Goal: Task Accomplishment & Management: Manage account settings

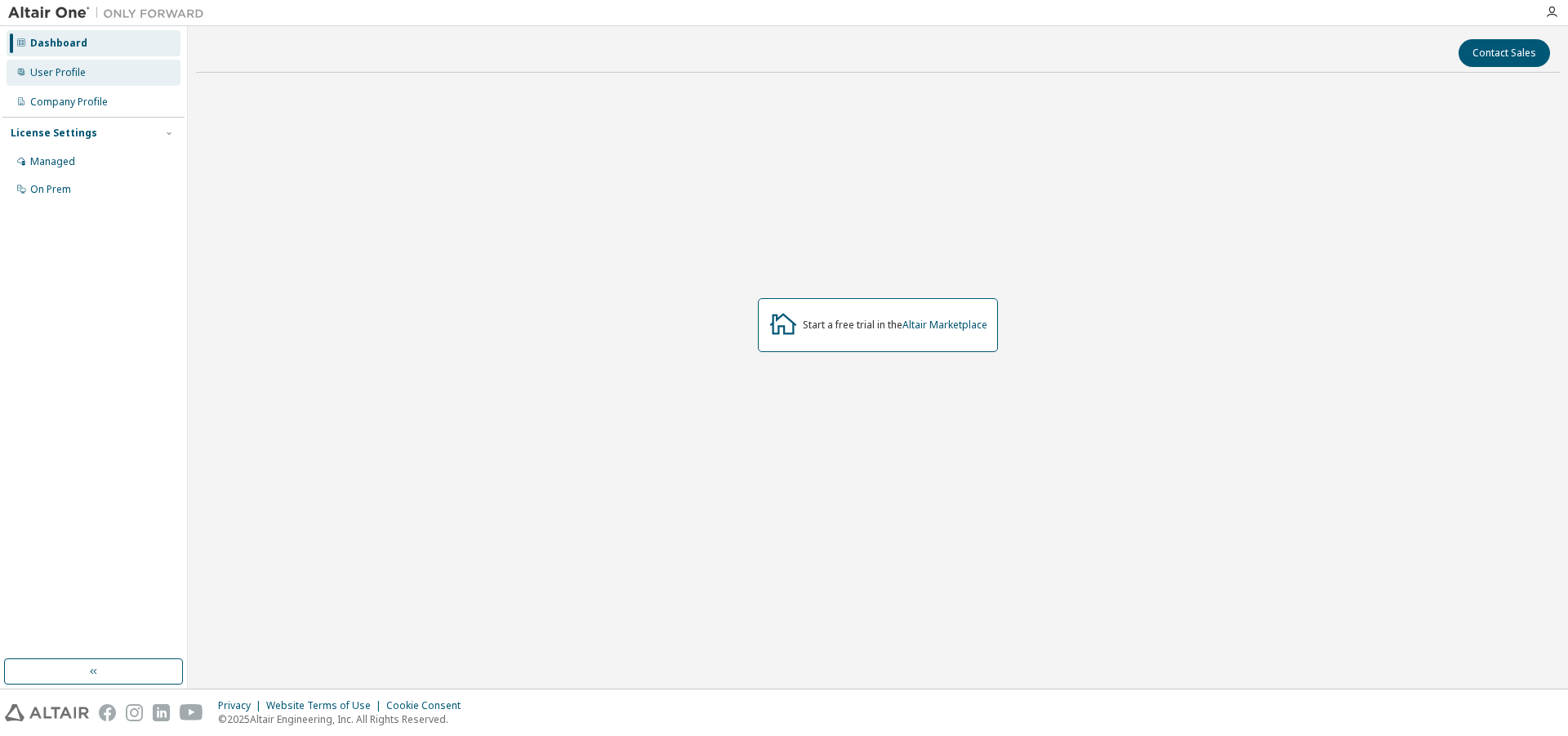
click at [63, 66] on div "User Profile" at bounding box center [57, 72] width 55 height 13
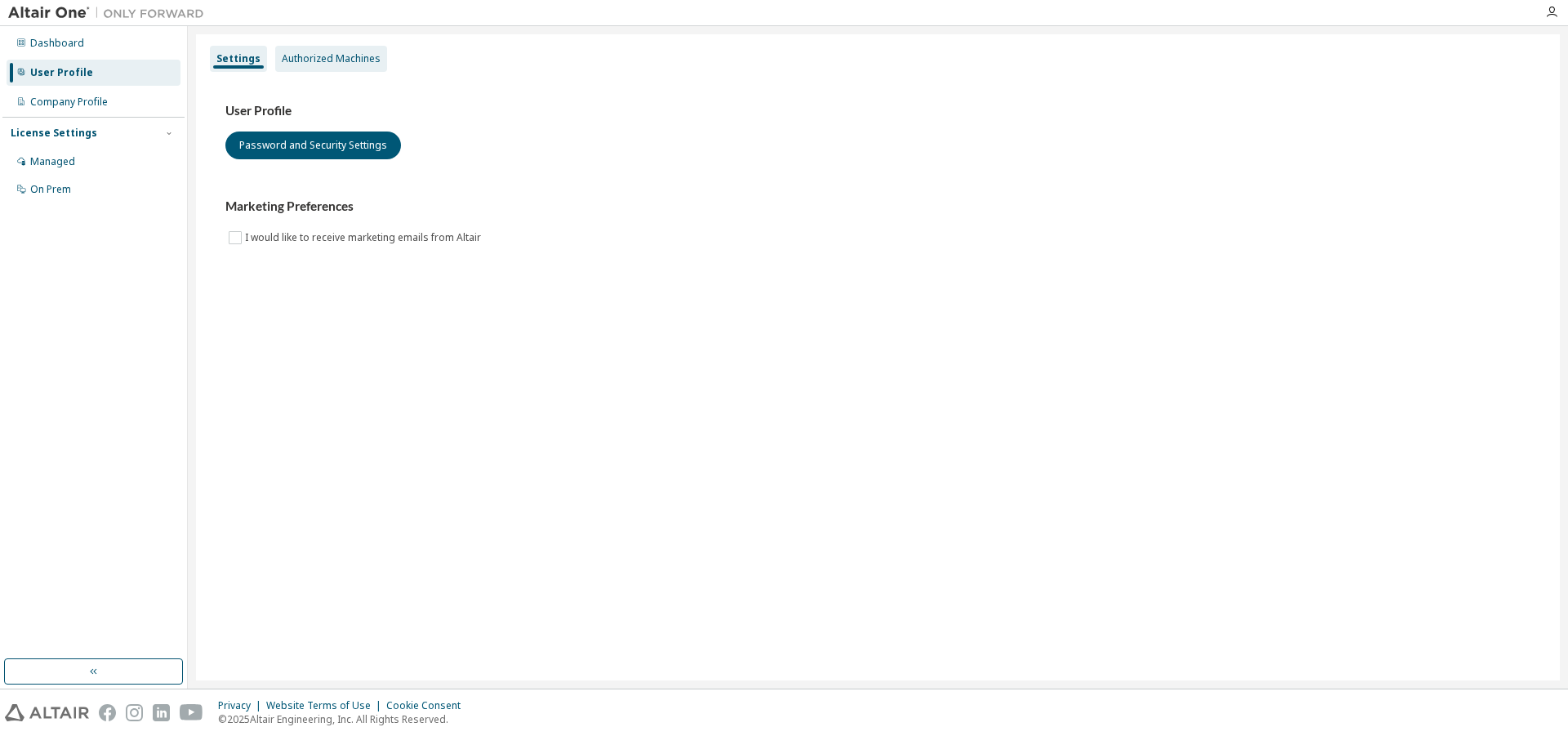
click at [326, 63] on div "Authorized Machines" at bounding box center [331, 58] width 99 height 13
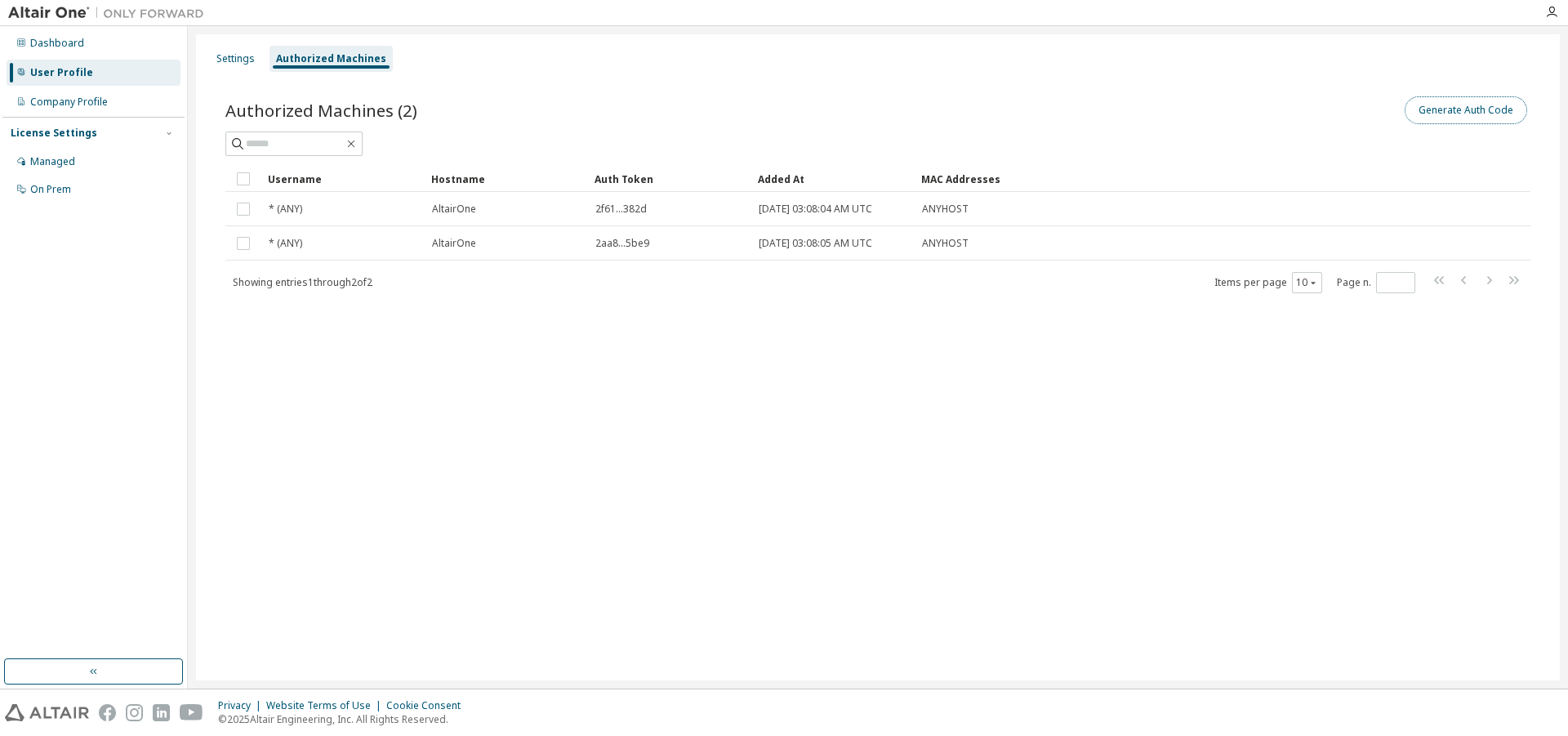
click at [1438, 116] on button "Generate Auth Code" at bounding box center [1466, 110] width 122 height 28
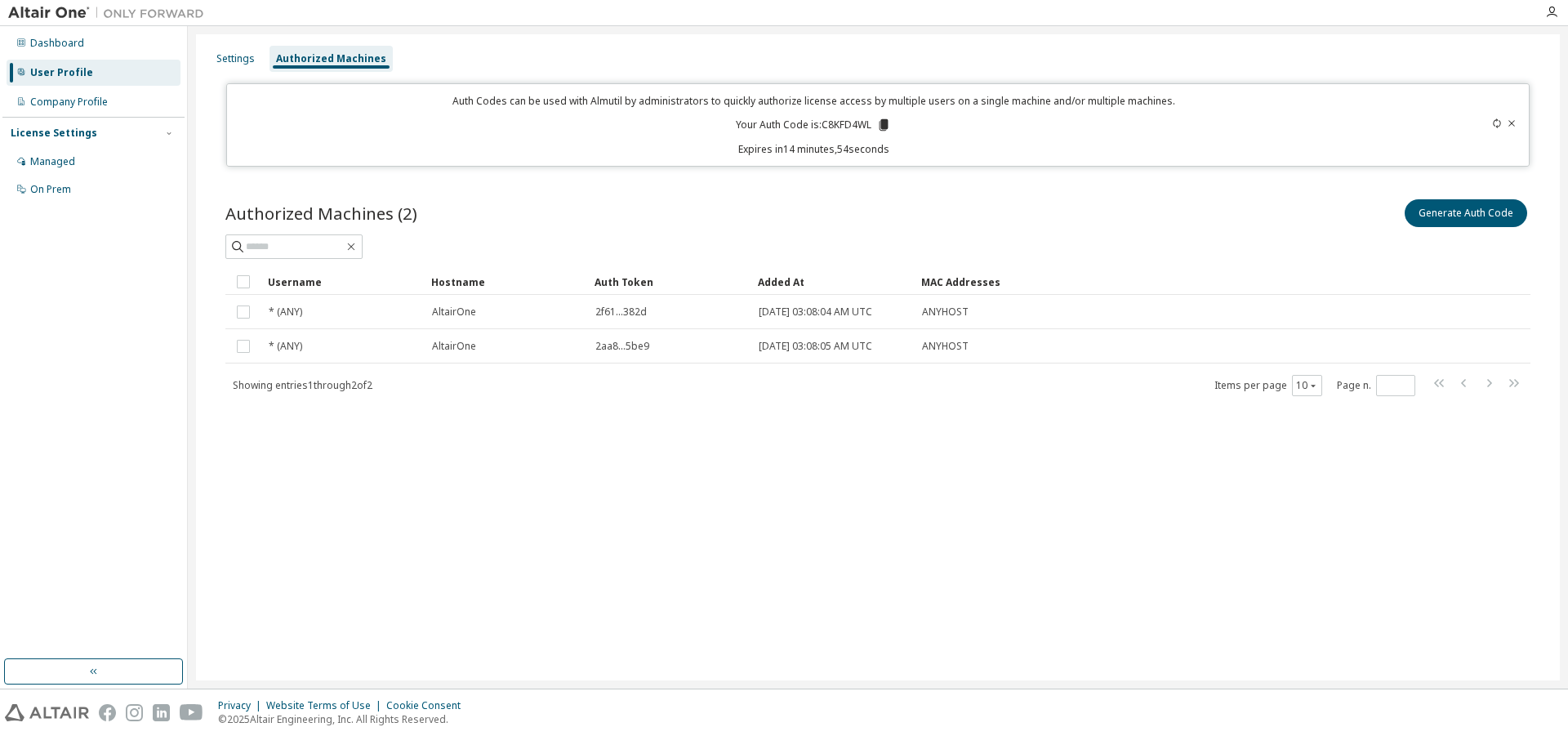
click at [879, 126] on icon at bounding box center [883, 124] width 15 height 15
click at [1110, 151] on p "Expires in 14 minutes, 52 seconds" at bounding box center [814, 149] width 1154 height 14
